Goal: Obtain resource: Download file/media

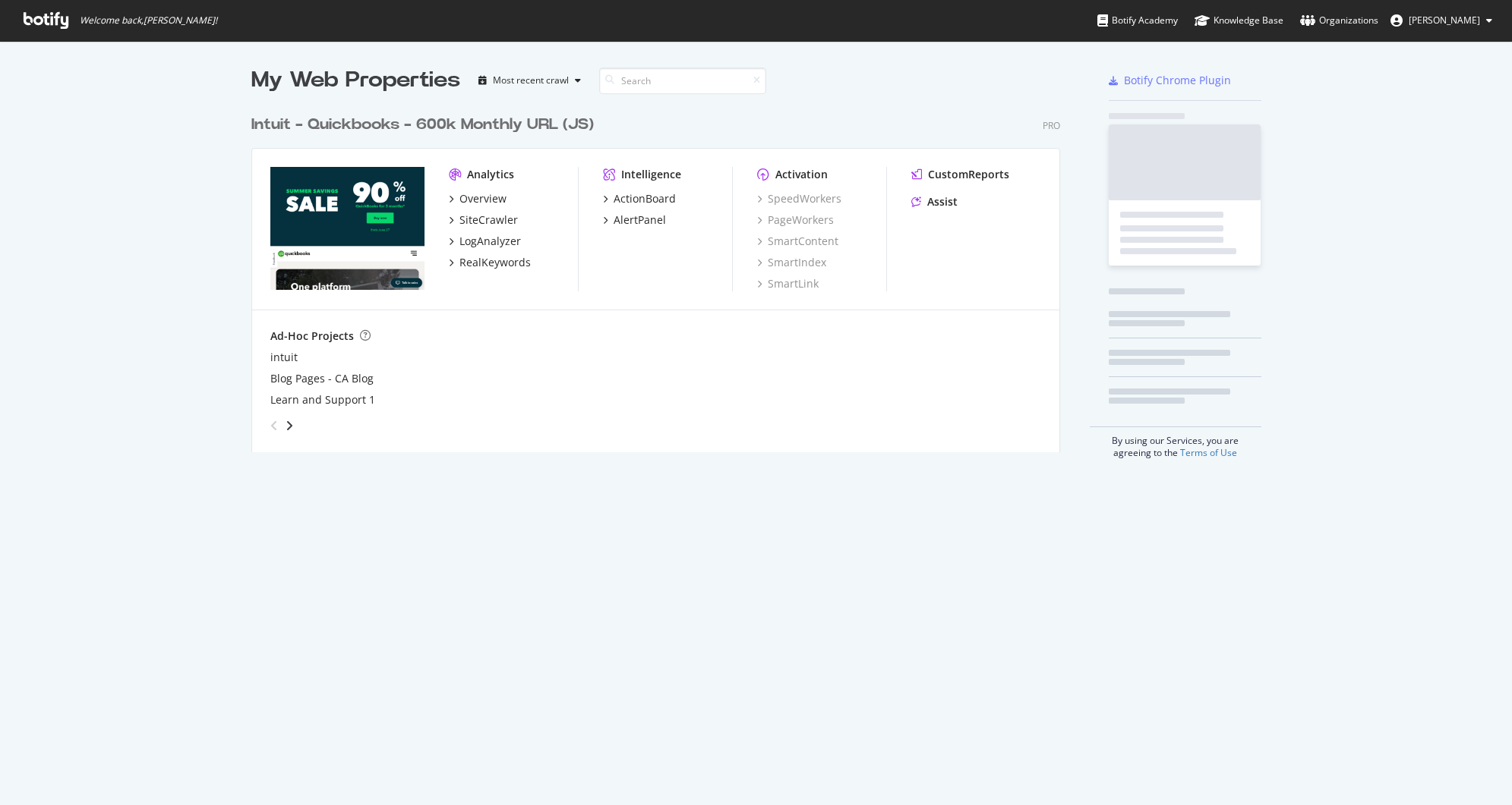
scroll to position [794, 1489]
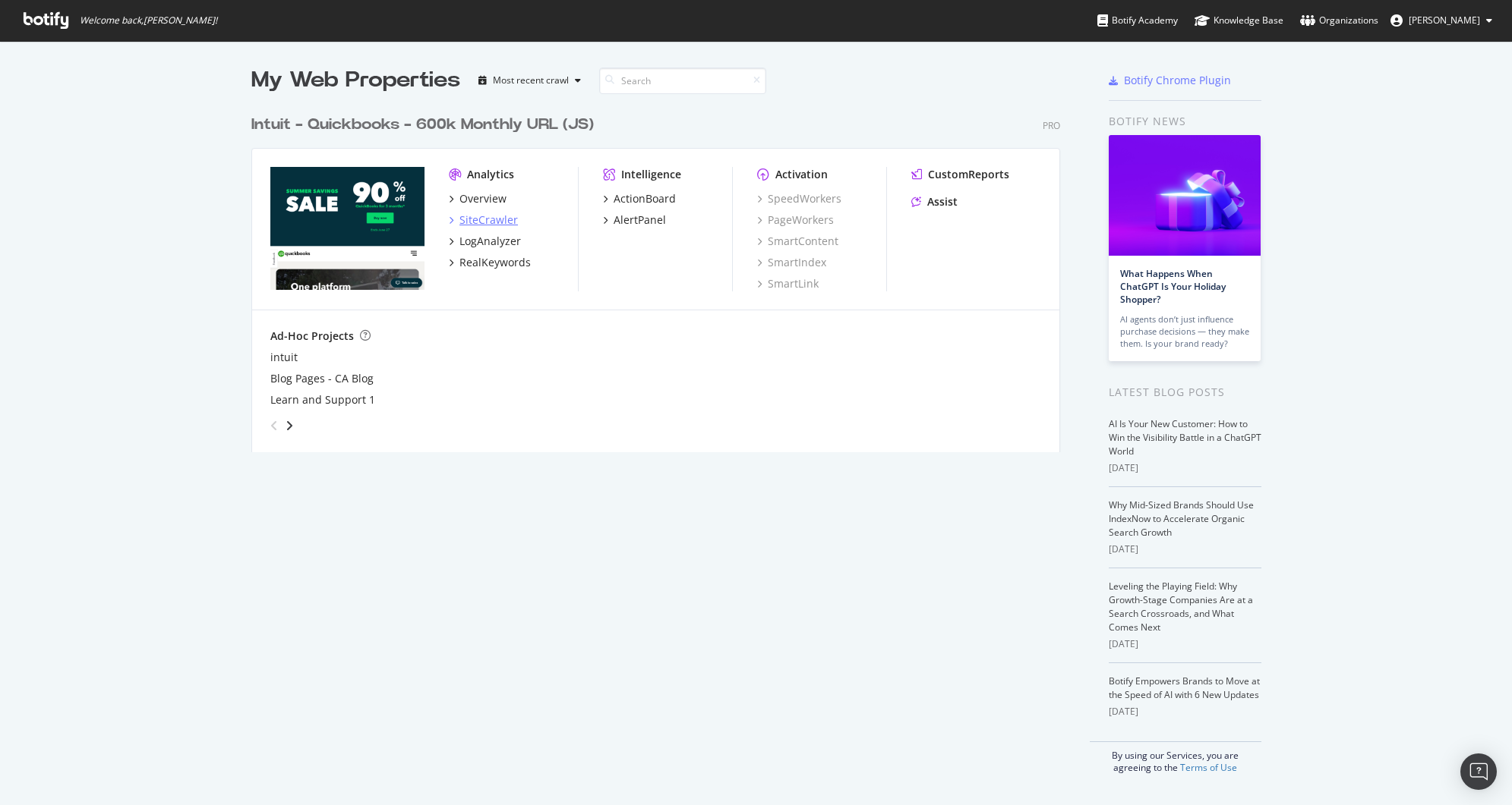
click at [486, 220] on div "SiteCrawler" at bounding box center [488, 220] width 59 height 16
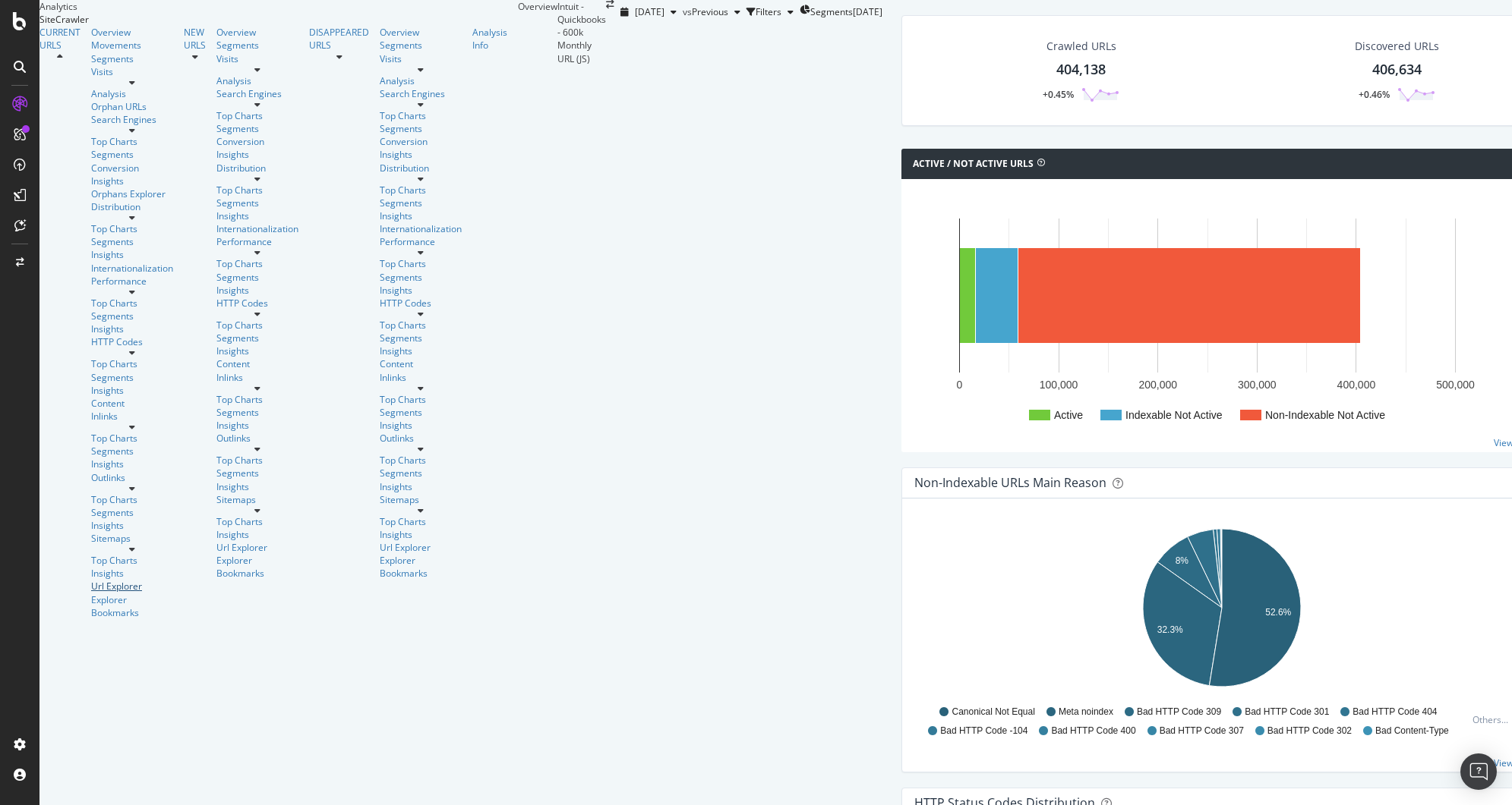
click at [91, 580] on div "Url Explorer" at bounding box center [131, 587] width 82 height 13
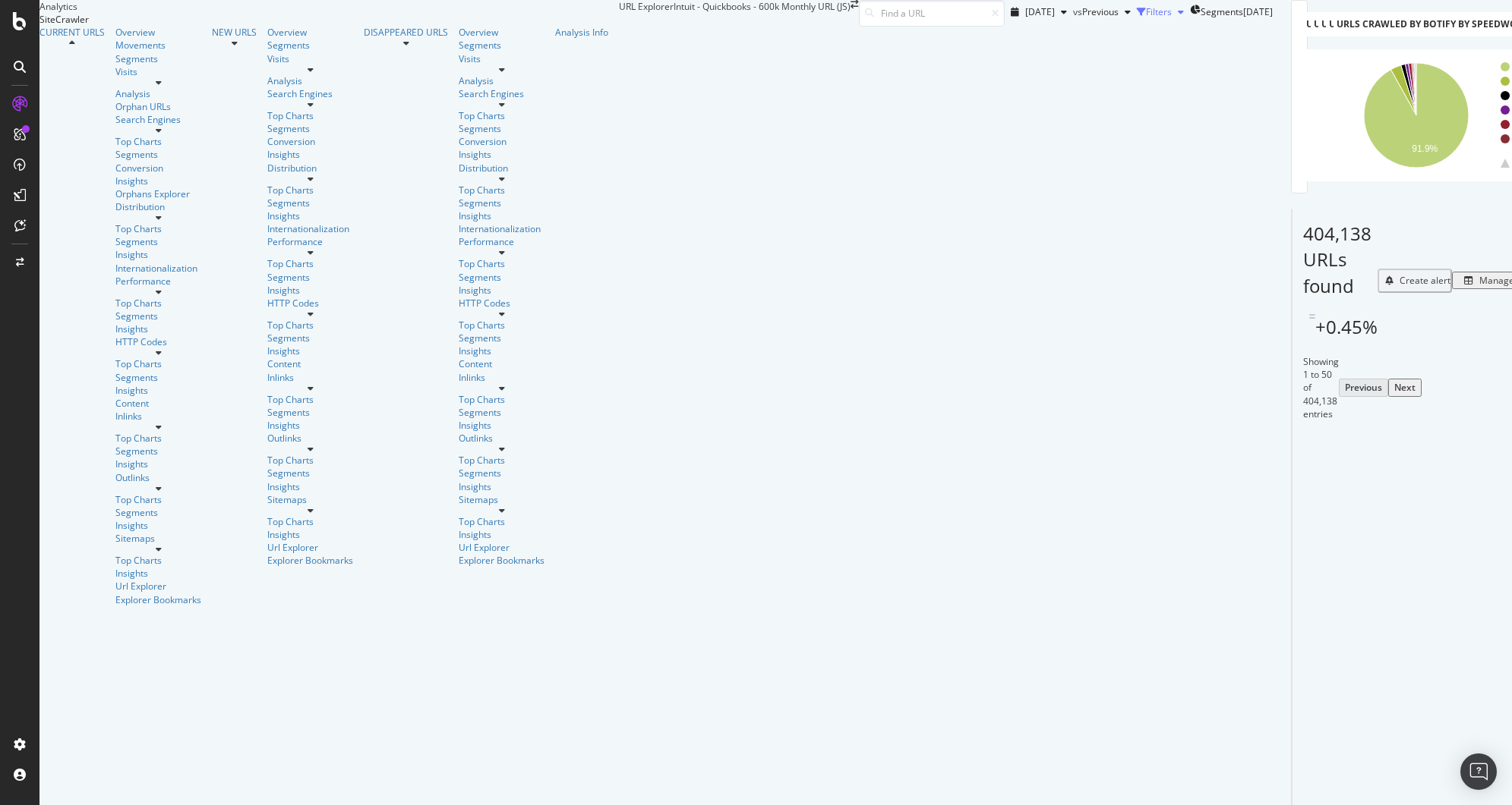
click at [1146, 18] on div "Filters" at bounding box center [1159, 12] width 26 height 13
click at [1031, 39] on div "Add Filter" at bounding box center [1051, 33] width 40 height 13
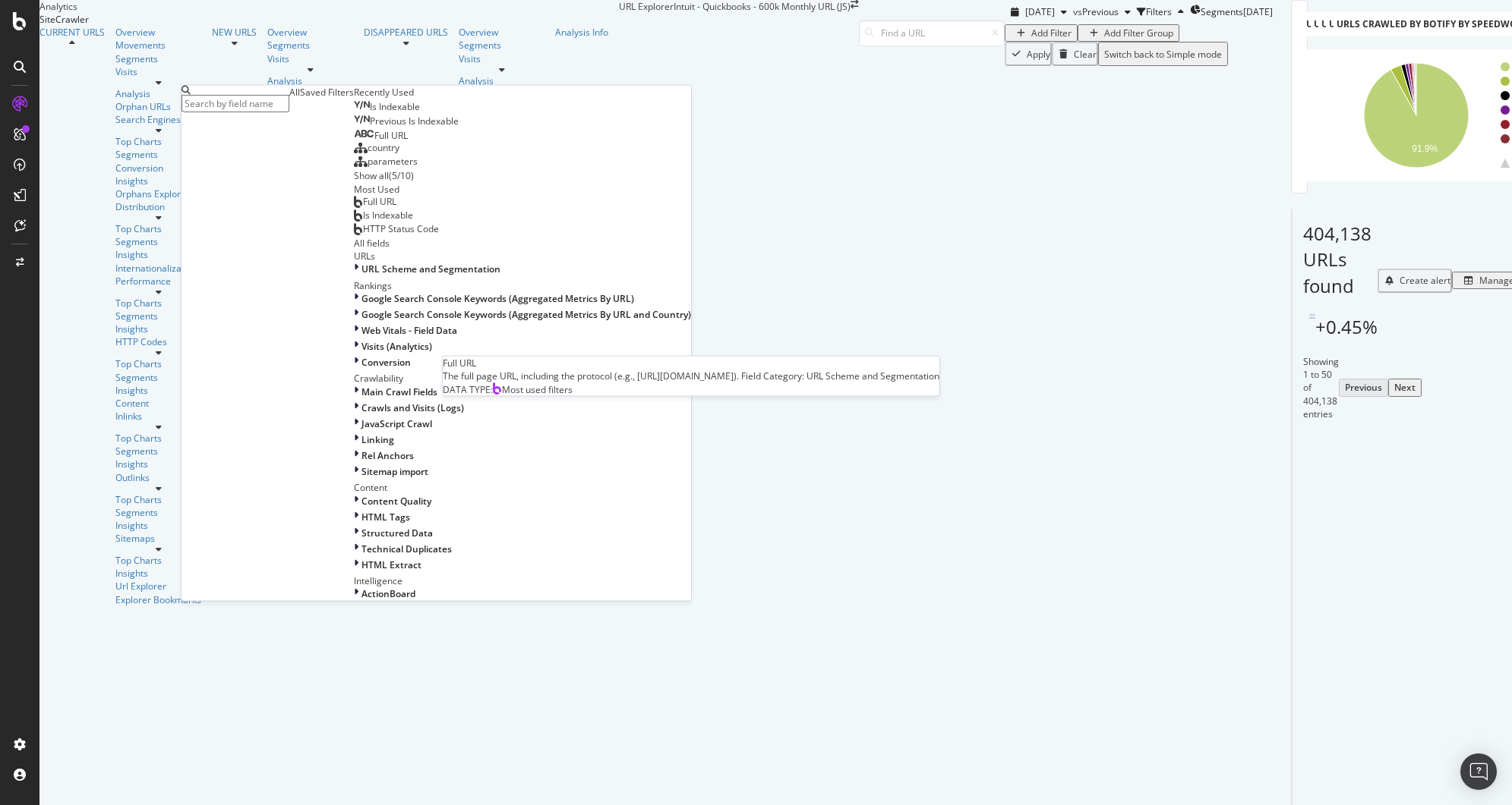
click at [353, 207] on div "Full URL" at bounding box center [375, 201] width 42 height 12
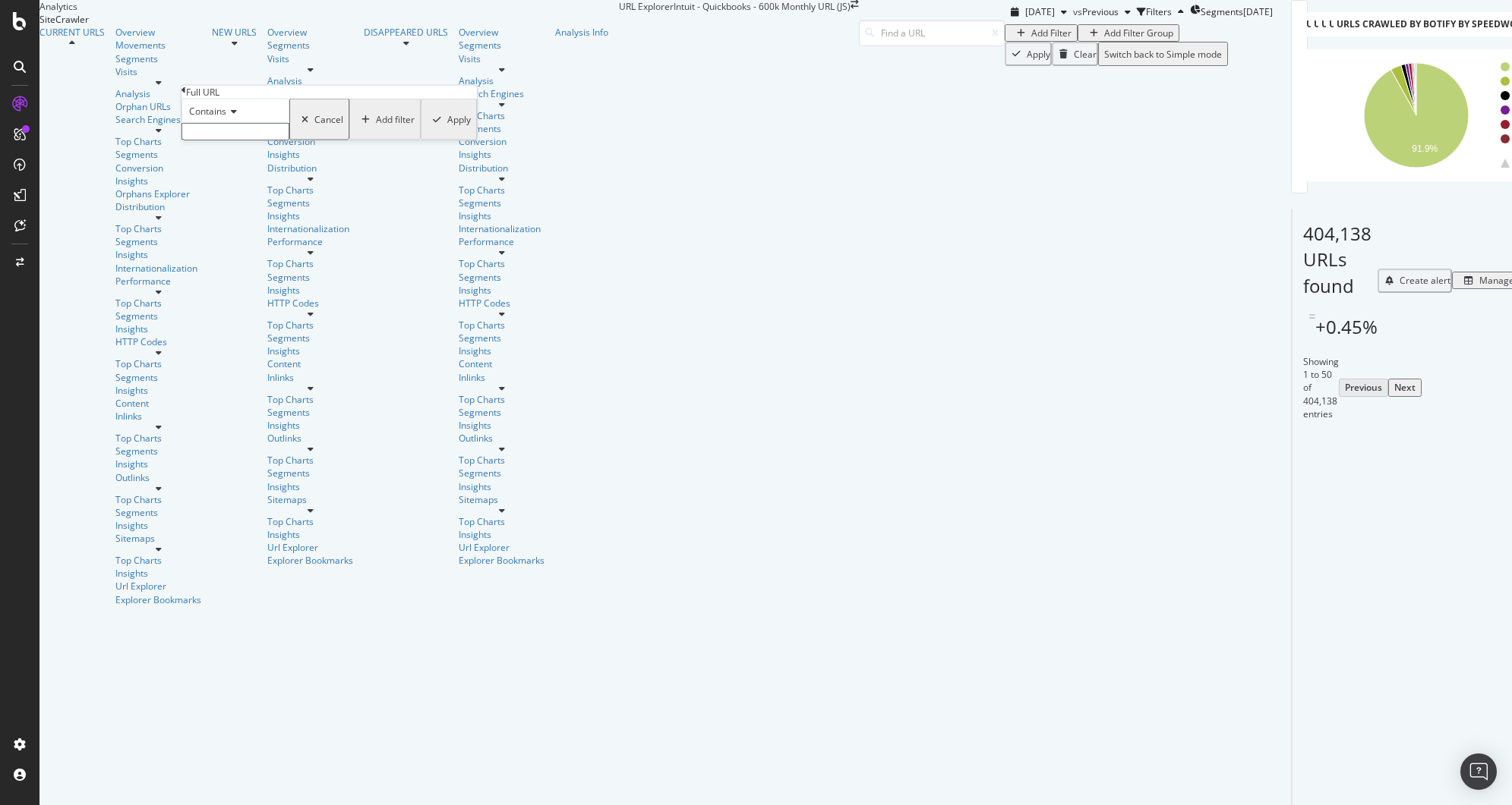
click at [289, 140] on input "text" at bounding box center [235, 131] width 107 height 17
type input "/r/taxes"
click at [447, 130] on div "Apply" at bounding box center [459, 124] width 24 height 13
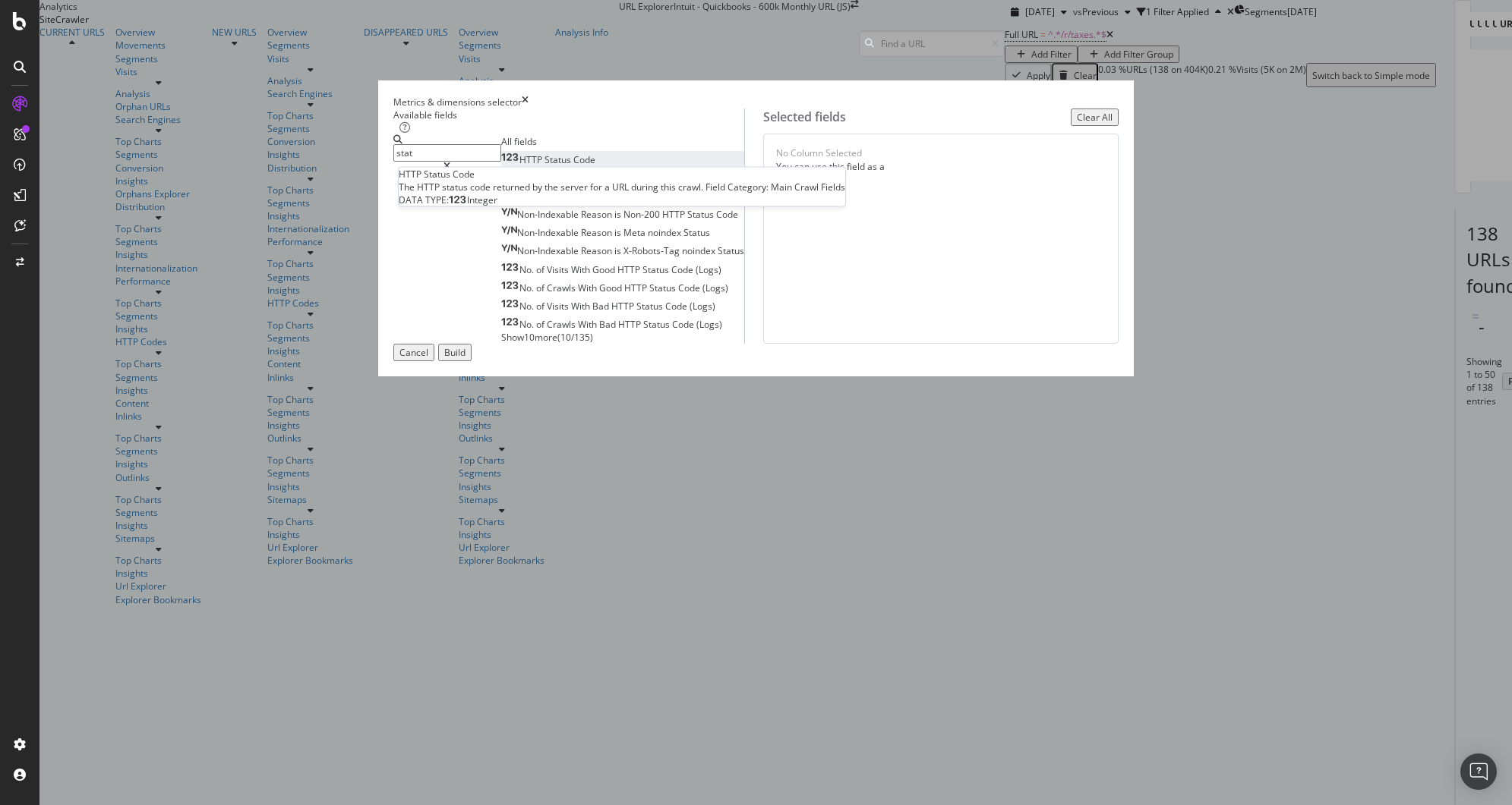
click at [564, 166] on div "HTTP Status Code" at bounding box center [548, 160] width 95 height 13
click at [501, 162] on input "stat" at bounding box center [446, 152] width 107 height 17
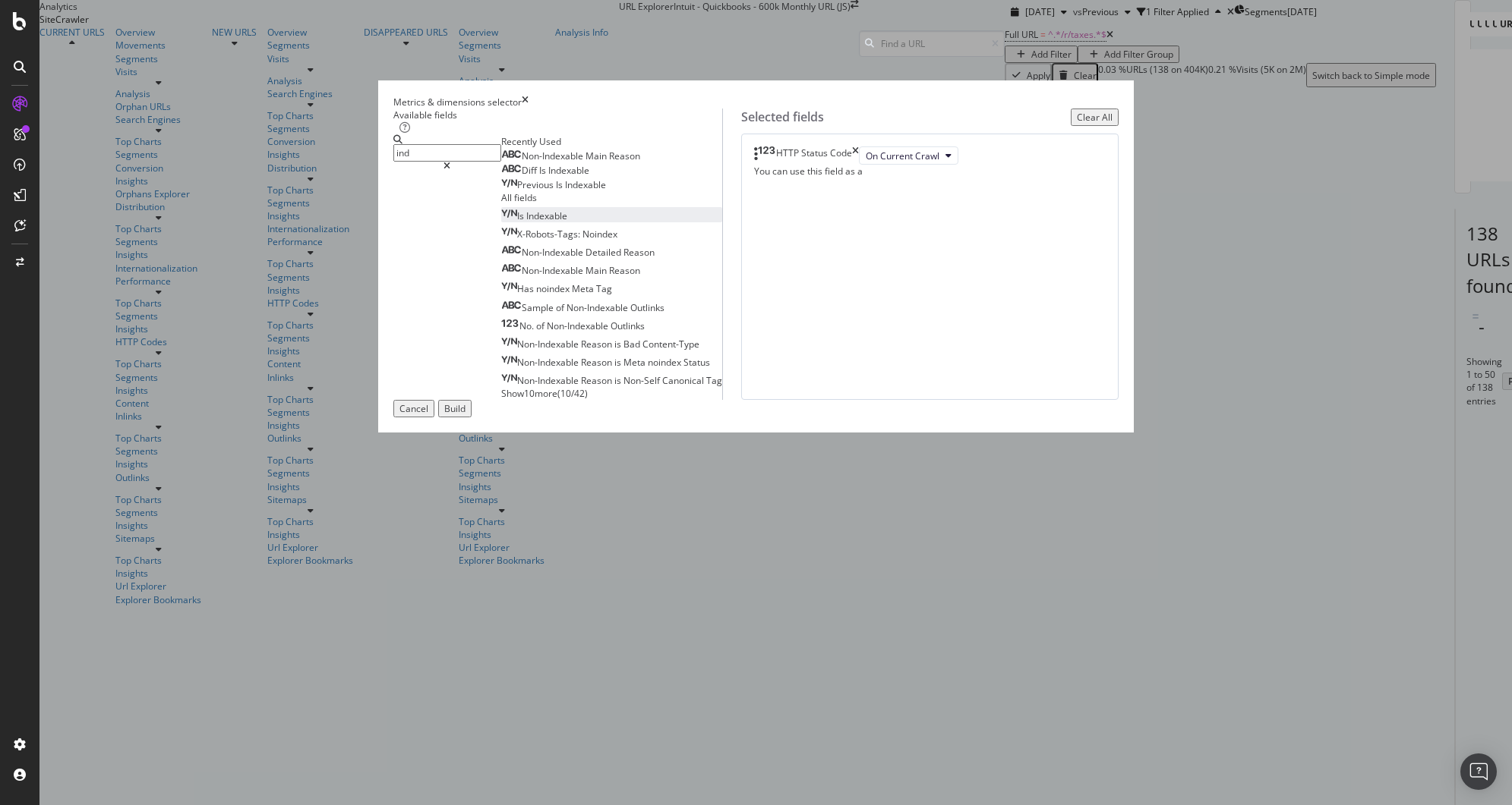
click at [561, 222] on div "Is Indexable" at bounding box center [534, 216] width 66 height 13
click at [501, 162] on input "ind" at bounding box center [446, 152] width 107 height 17
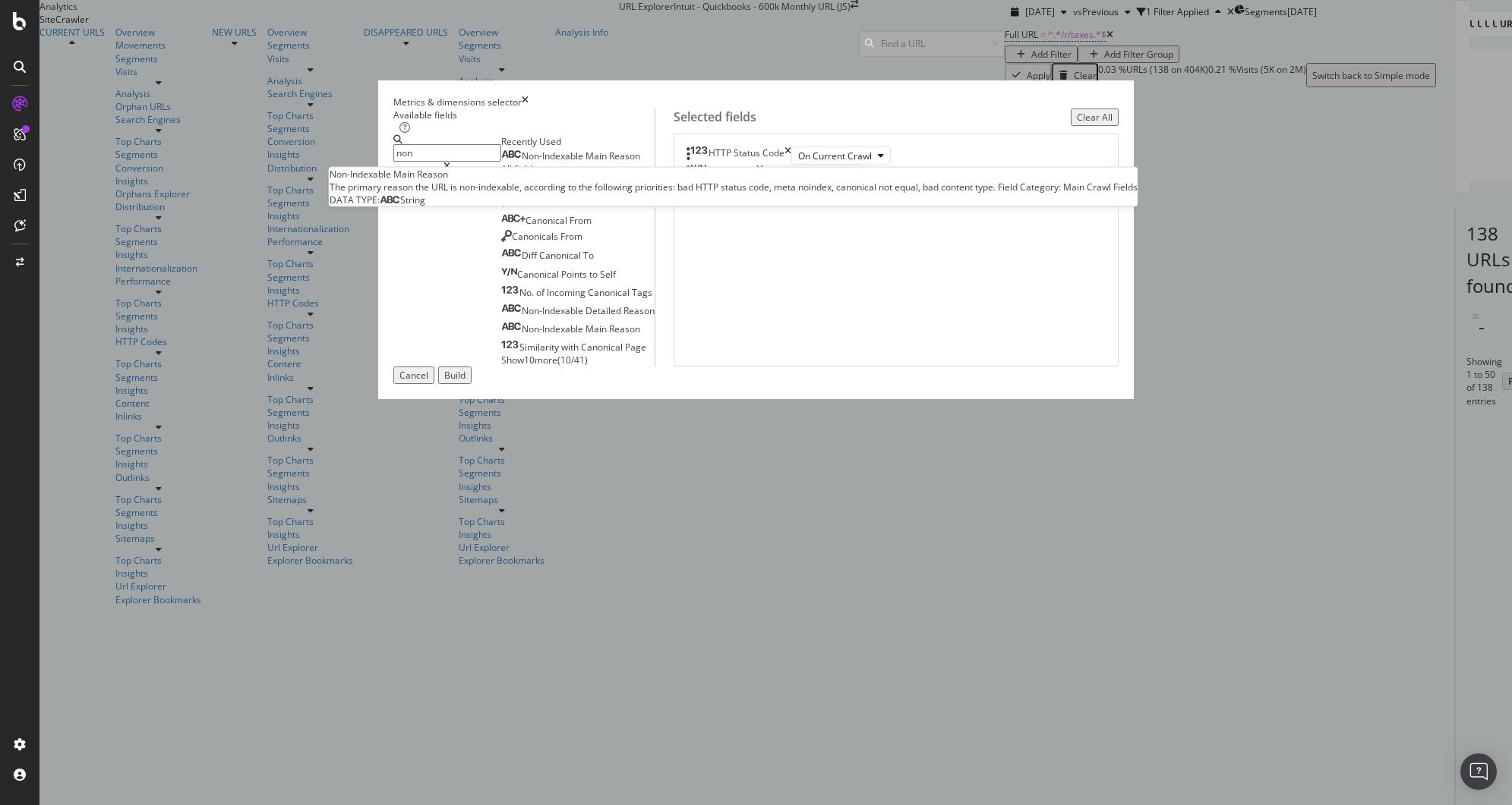
click at [571, 162] on div "Non-Indexable Main Reason" at bounding box center [570, 156] width 139 height 12
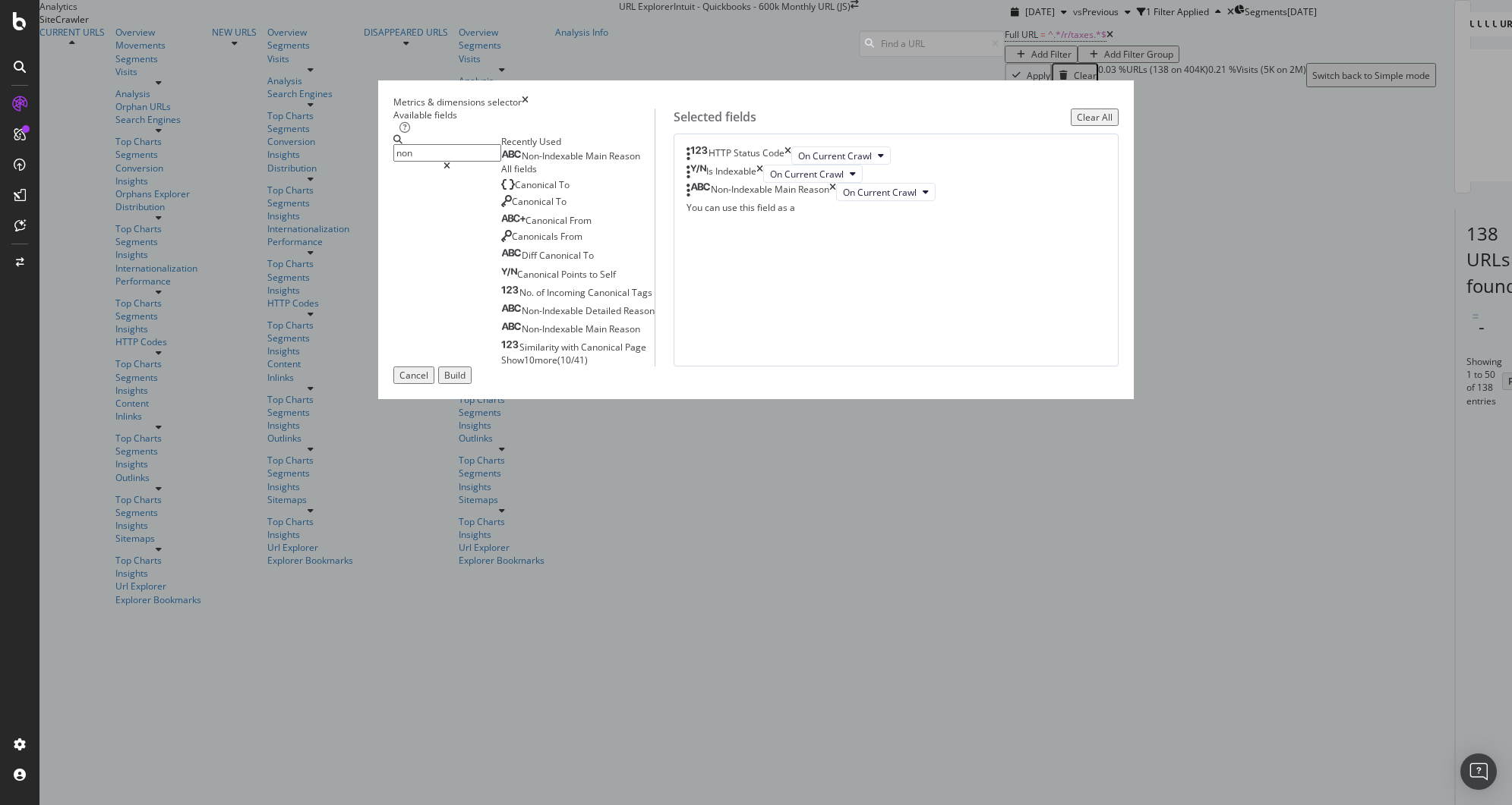
click at [501, 162] on input "non" at bounding box center [446, 152] width 107 height 17
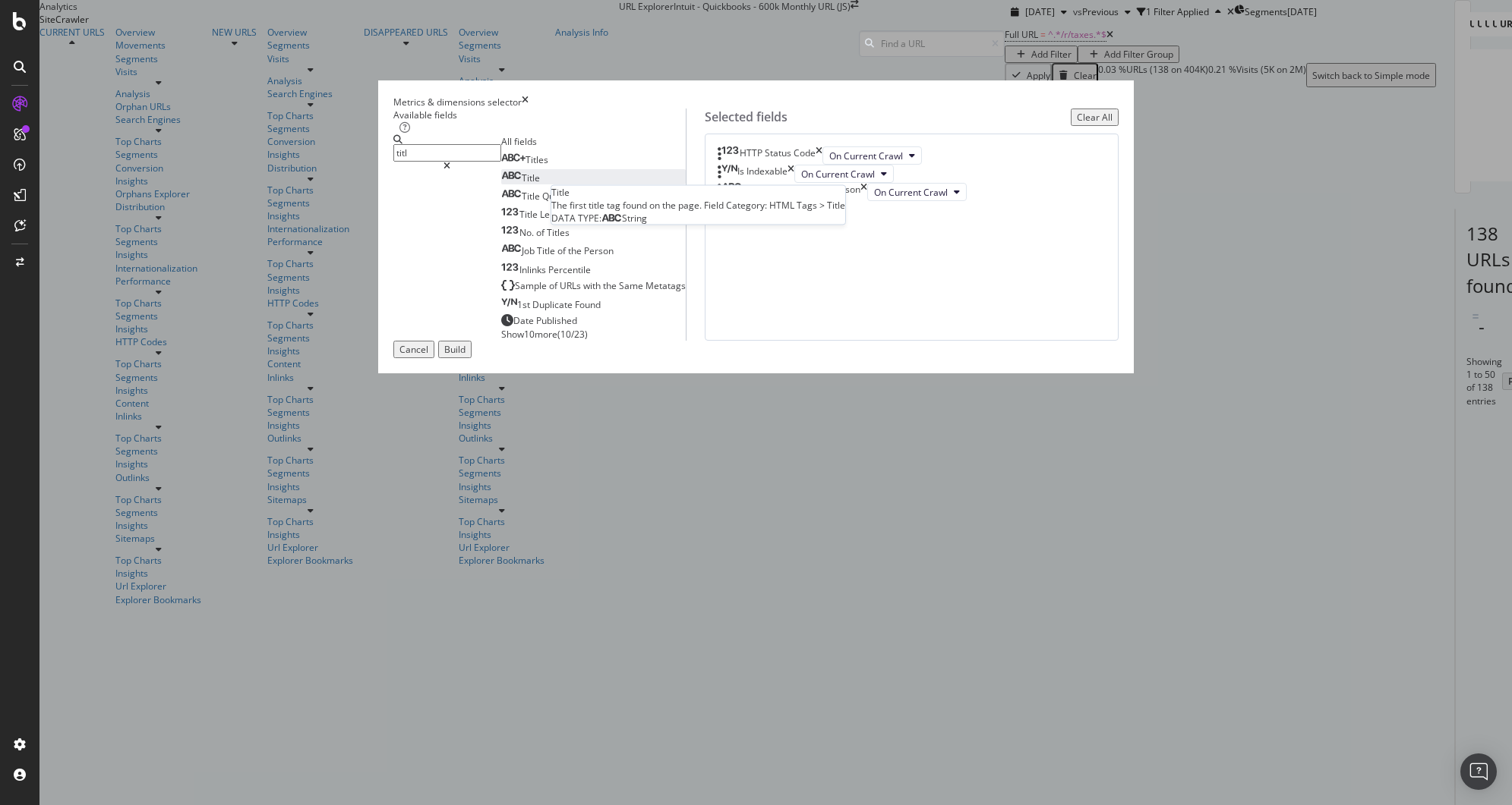
click at [540, 184] on div "Title" at bounding box center [521, 178] width 39 height 13
click at [501, 162] on input "titl" at bounding box center [446, 152] width 107 height 17
click at [576, 166] on div "Meta Description" at bounding box center [548, 160] width 94 height 13
click at [501, 162] on input "descrip" at bounding box center [446, 152] width 107 height 17
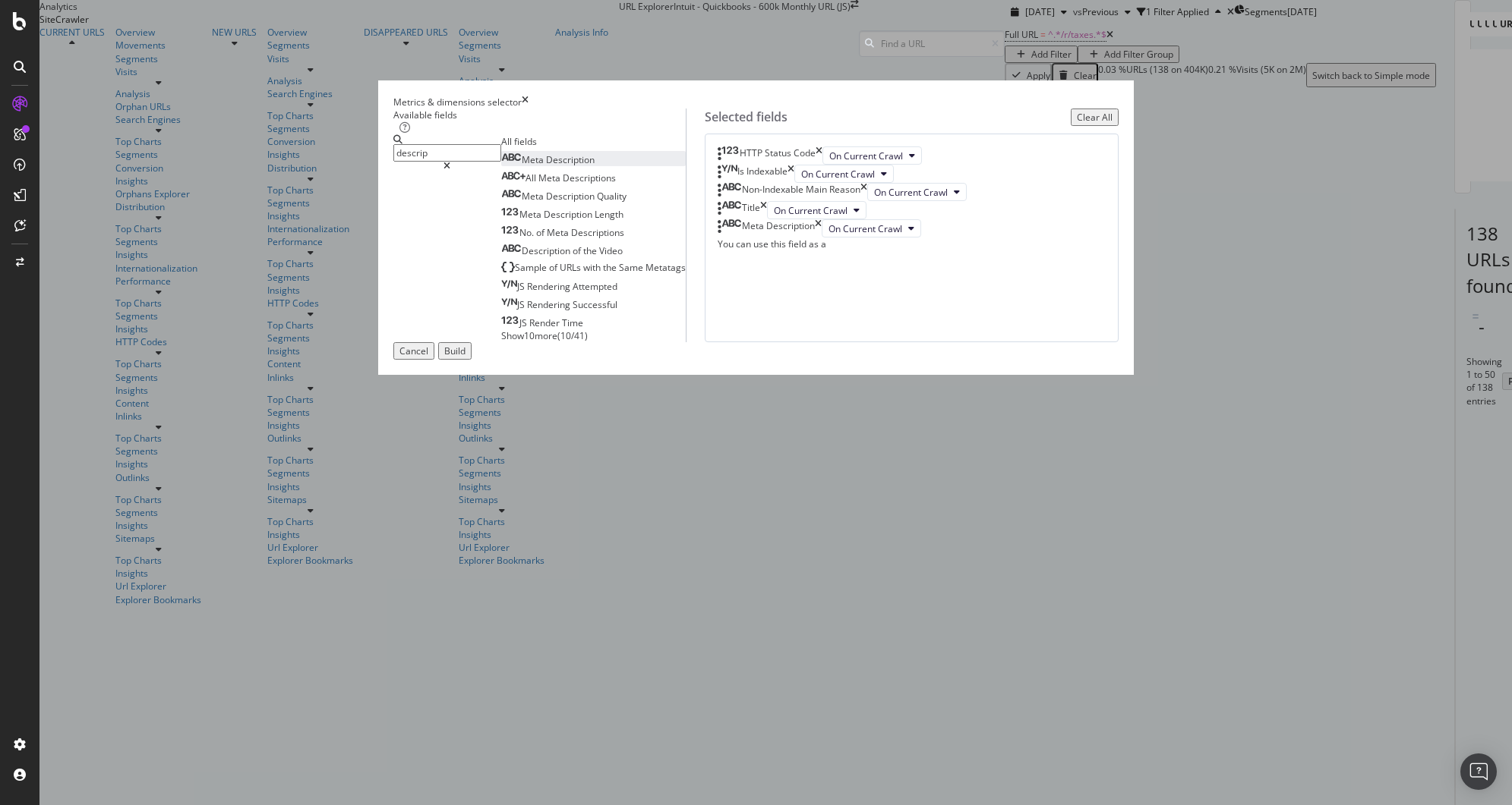
click at [501, 162] on input "descrip" at bounding box center [446, 152] width 107 height 17
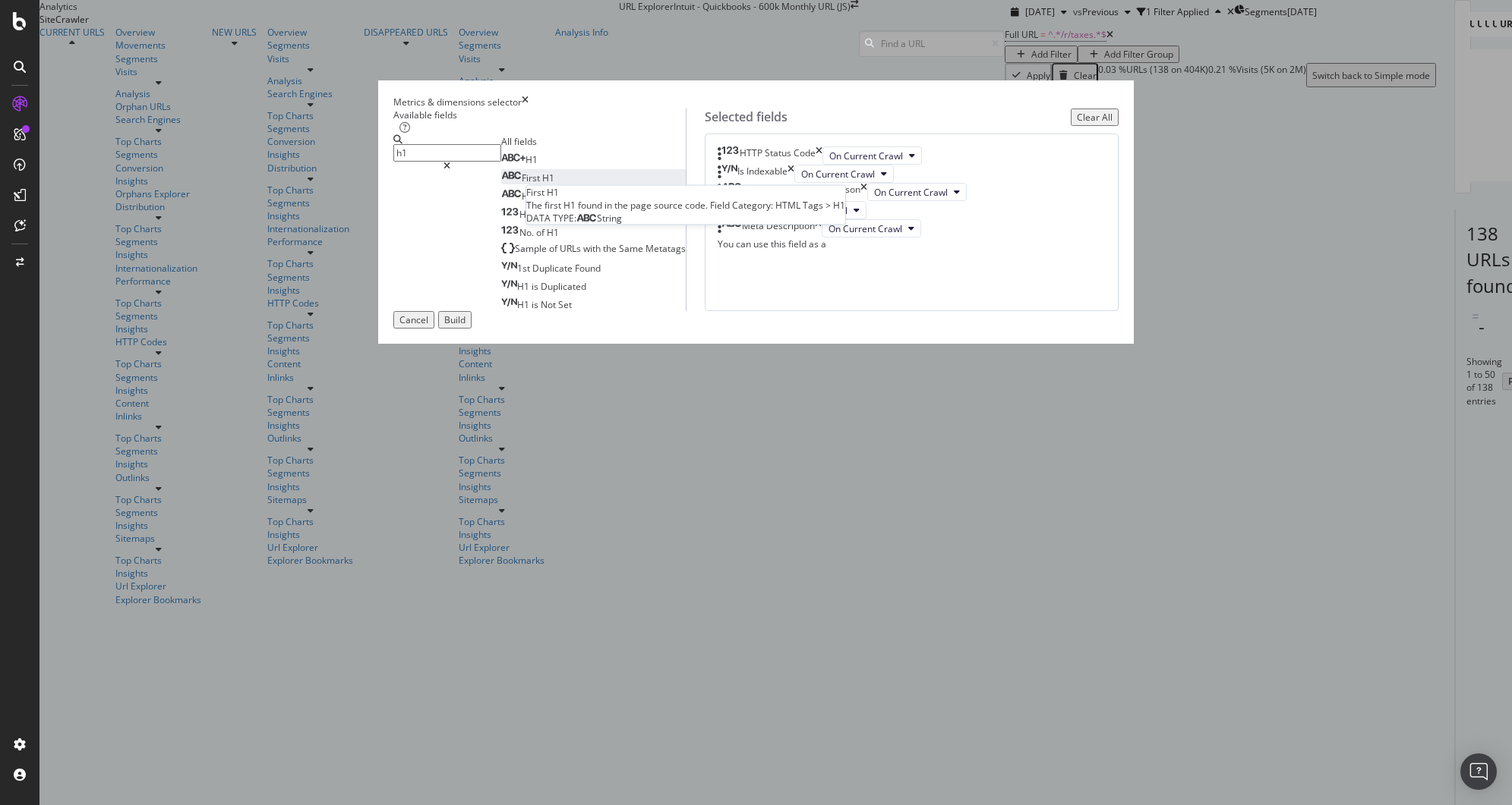
type input "h1"
click at [554, 184] on div "First H1" at bounding box center [528, 178] width 53 height 13
click at [543, 239] on div "No. of H1" at bounding box center [530, 232] width 58 height 13
click at [465, 327] on div "Build" at bounding box center [454, 320] width 21 height 13
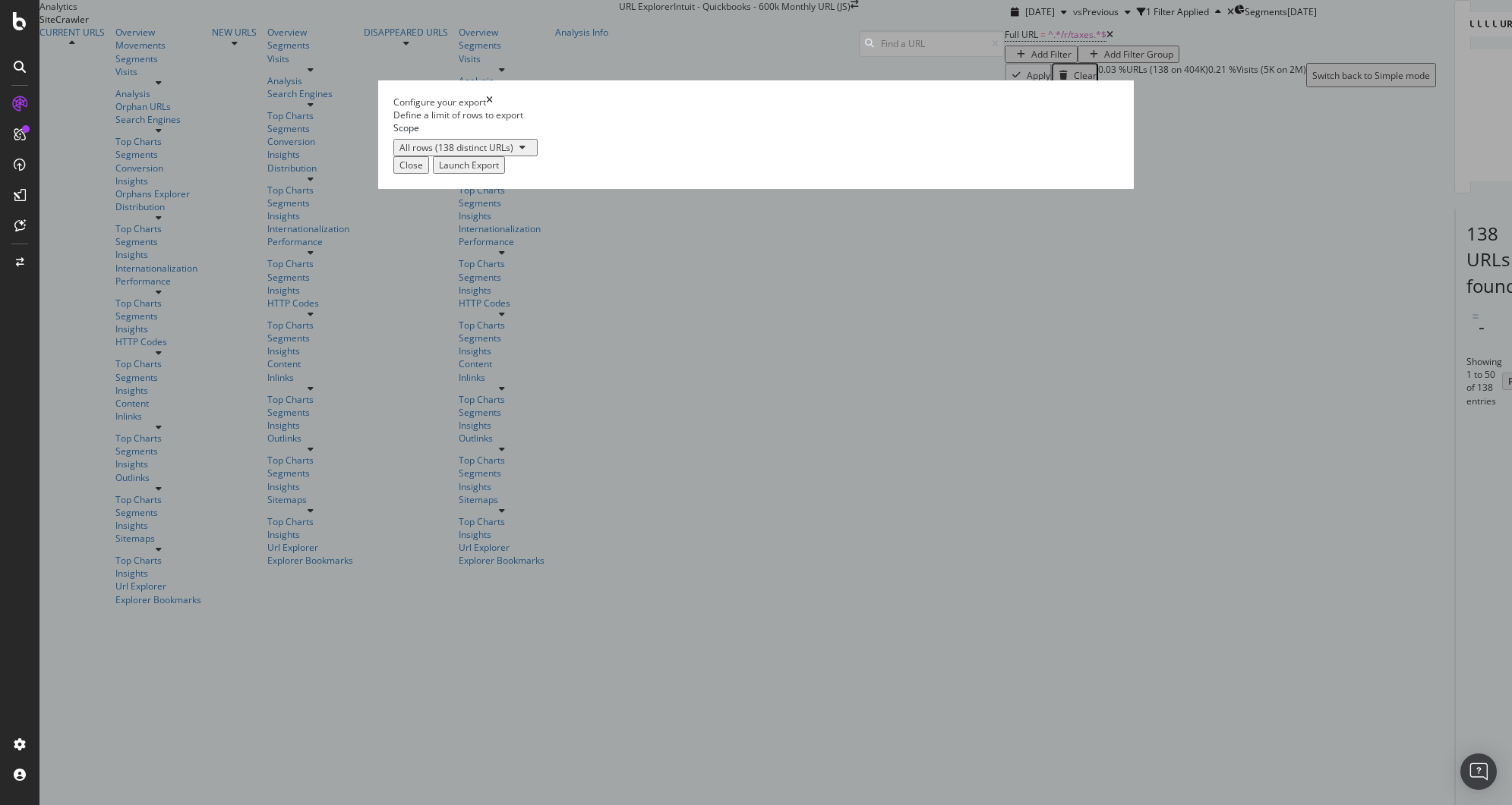
click at [498, 172] on div "Launch Export" at bounding box center [468, 165] width 60 height 13
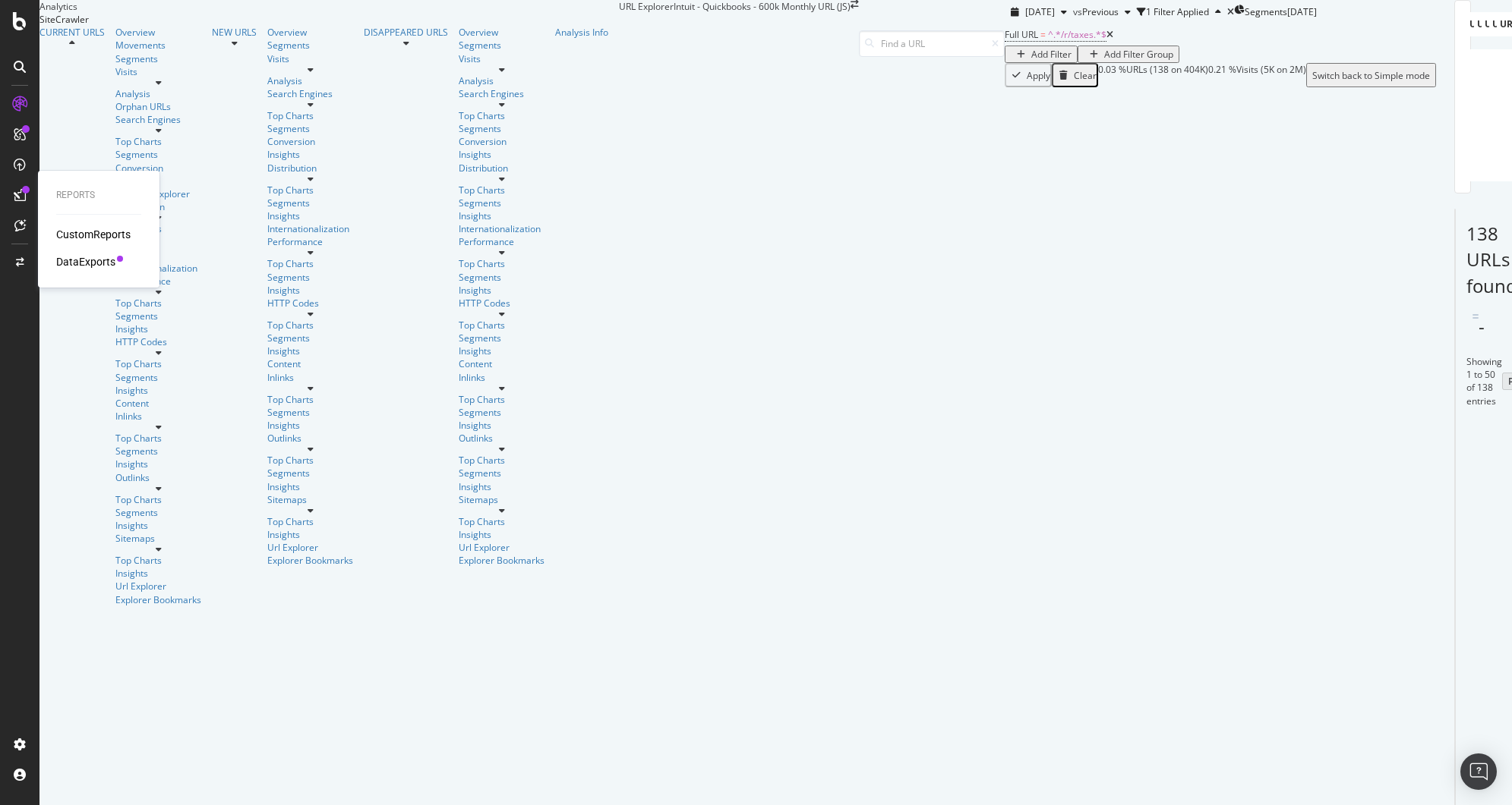
click at [95, 260] on div "DataExports" at bounding box center [85, 262] width 60 height 16
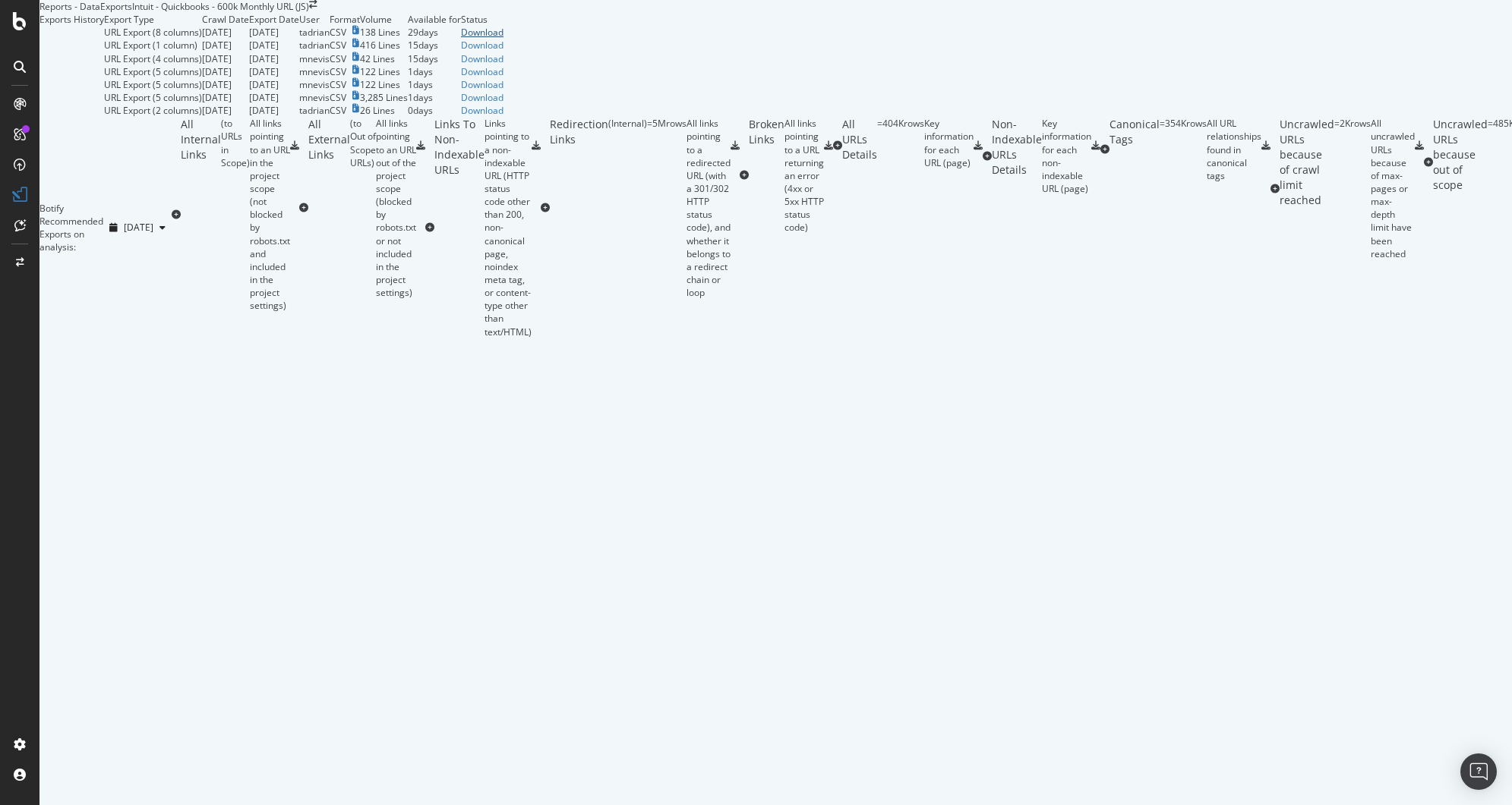
click at [503, 39] on div "Download" at bounding box center [482, 32] width 42 height 13
